Goal: Task Accomplishment & Management: Use online tool/utility

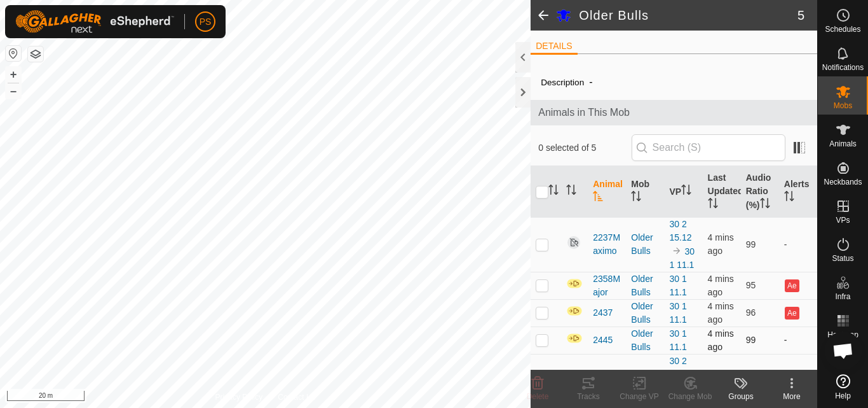
scroll to position [53, 0]
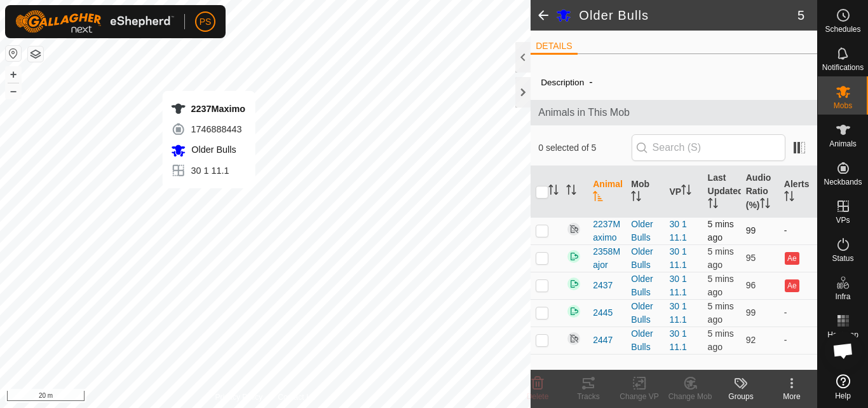
click at [541, 230] on p-checkbox at bounding box center [542, 230] width 13 height 10
checkbox input "true"
click at [544, 342] on p-checkbox at bounding box center [542, 339] width 13 height 10
checkbox input "true"
click at [790, 381] on icon at bounding box center [792, 382] width 15 height 15
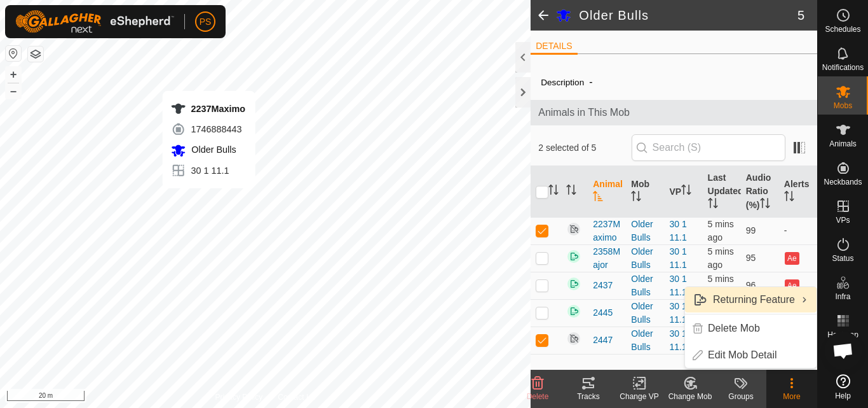
click at [802, 300] on link "Returning Feature" at bounding box center [751, 299] width 132 height 25
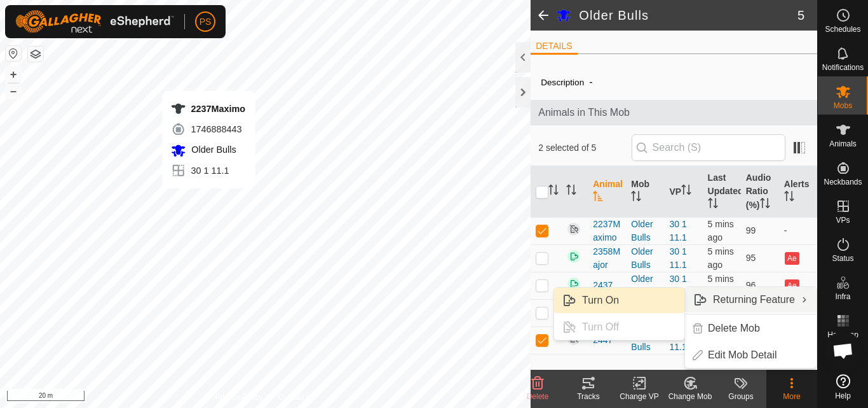
click at [614, 298] on link "Turn On" at bounding box center [619, 299] width 130 height 25
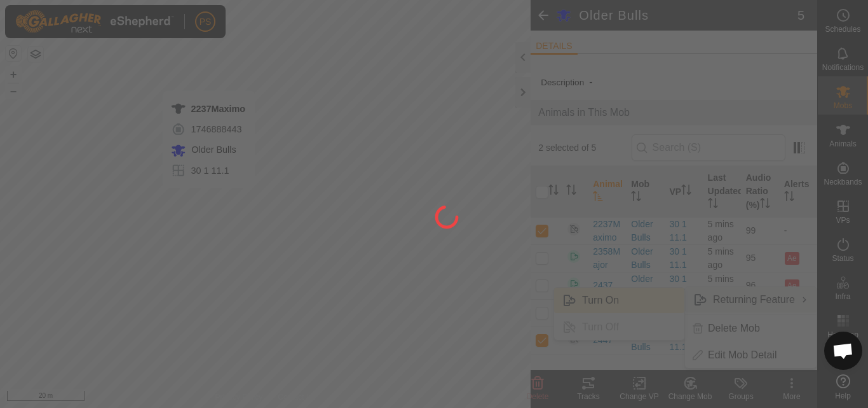
checkbox input "false"
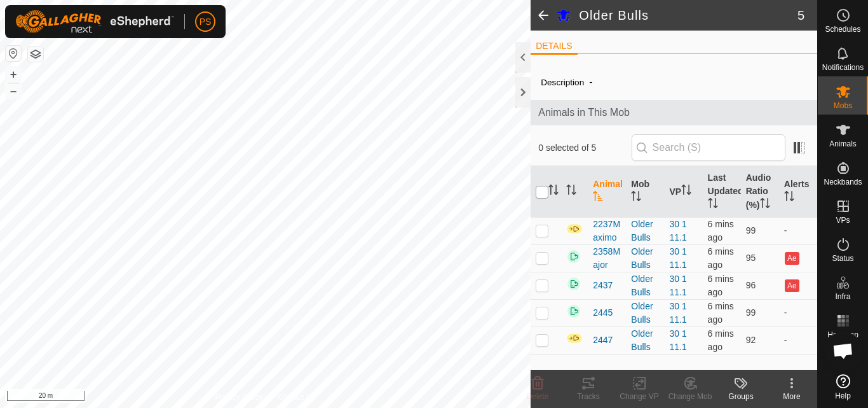
click at [543, 193] on input "checkbox" at bounding box center [542, 192] width 13 height 13
checkbox input "true"
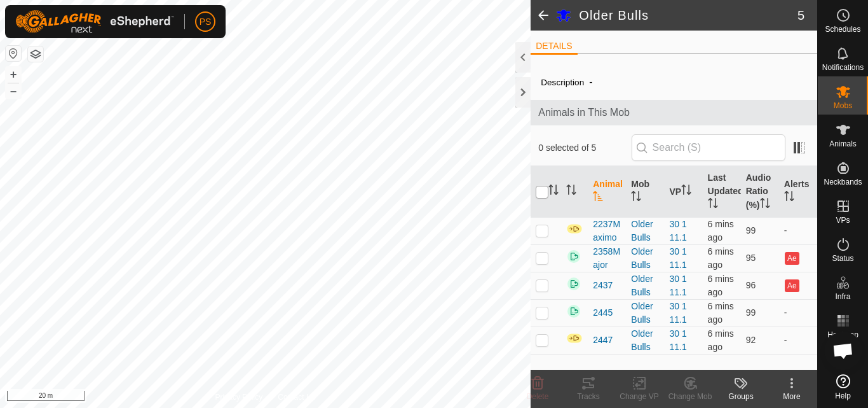
checkbox input "true"
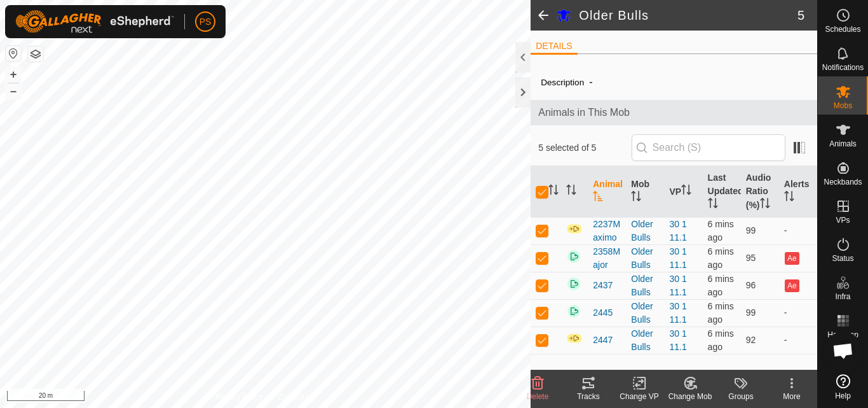
click at [589, 383] on icon at bounding box center [588, 382] width 15 height 15
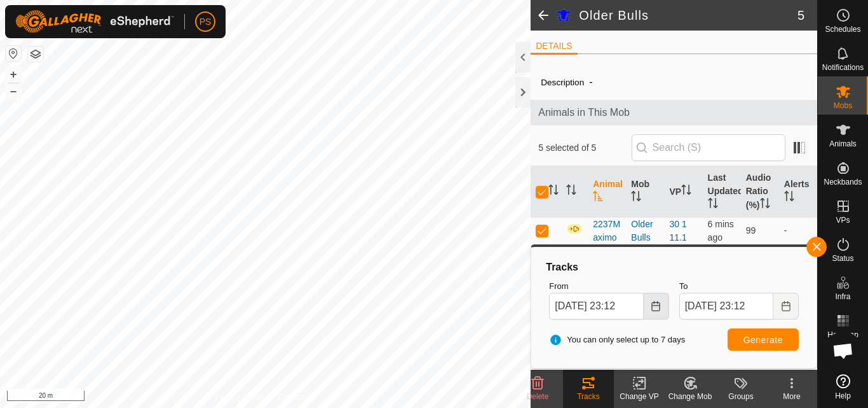
click at [652, 307] on icon "Choose Date" at bounding box center [656, 306] width 10 height 10
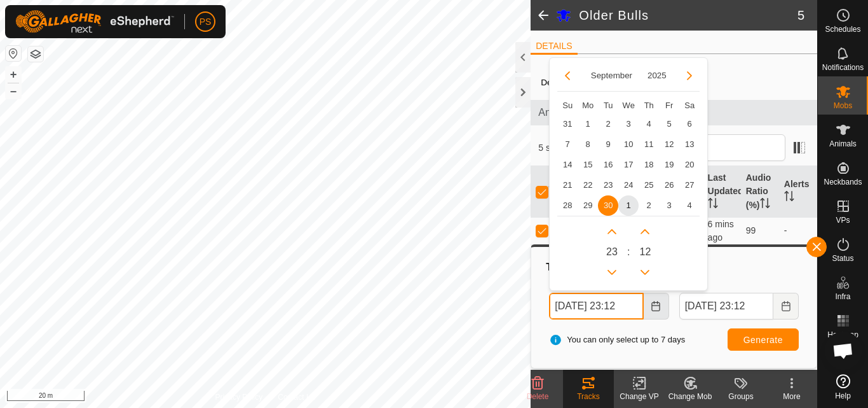
scroll to position [0, 6]
click at [607, 268] on button "Previous Hour" at bounding box center [612, 272] width 20 height 20
click at [626, 203] on span "1" at bounding box center [629, 205] width 20 height 20
type input "01 Oct, 2025 22:12"
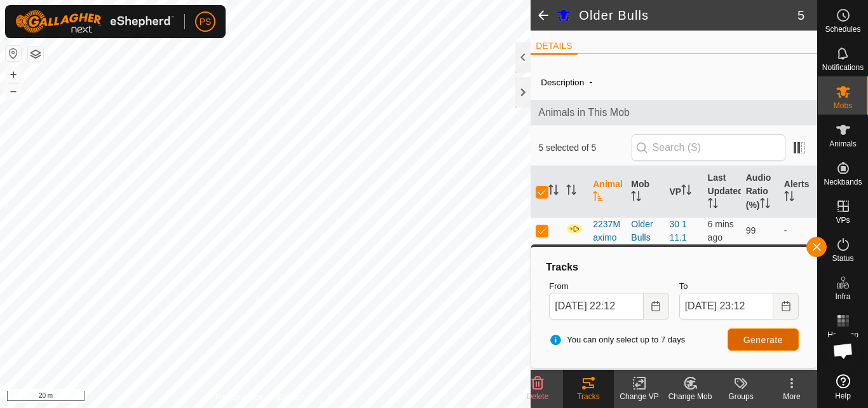
click at [775, 336] on span "Generate" at bounding box center [763, 339] width 39 height 10
click at [818, 246] on button "button" at bounding box center [817, 246] width 20 height 20
